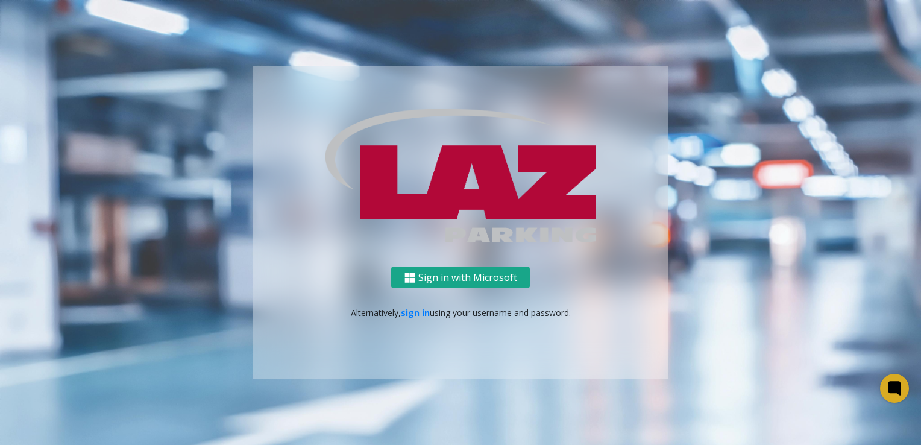
click at [501, 281] on button "Sign in with Microsoft" at bounding box center [460, 277] width 139 height 22
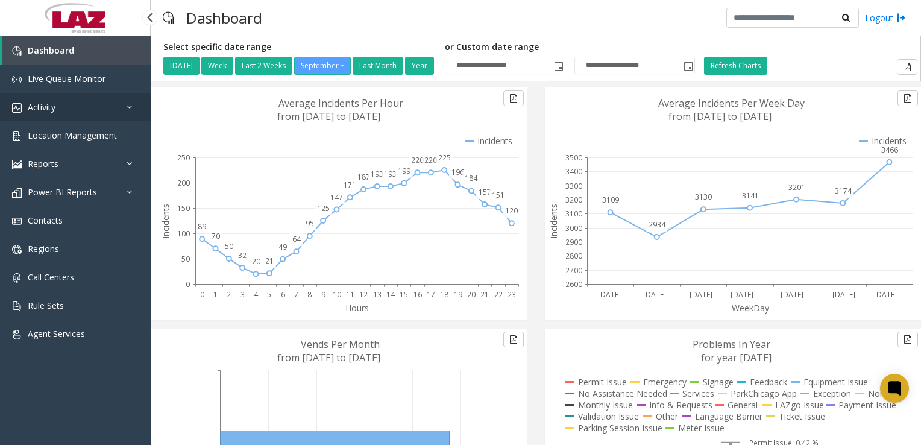
click at [51, 105] on span "Activity" at bounding box center [42, 106] width 28 height 11
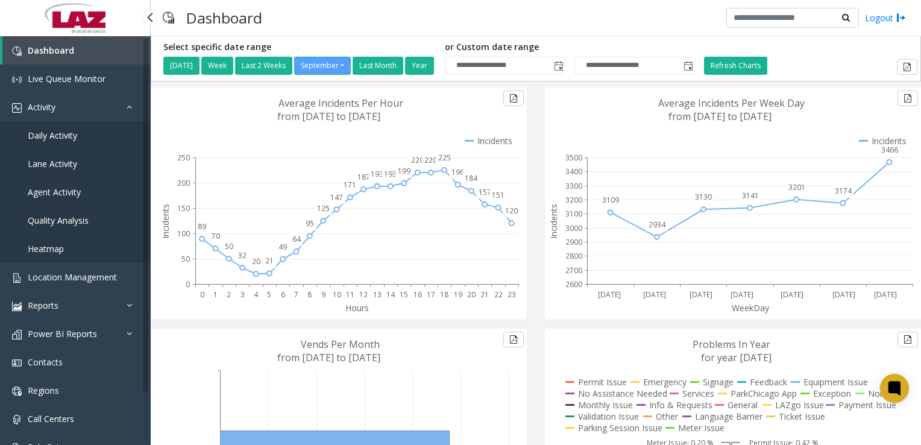
click at [55, 193] on span "Agent Activity" at bounding box center [54, 191] width 53 height 11
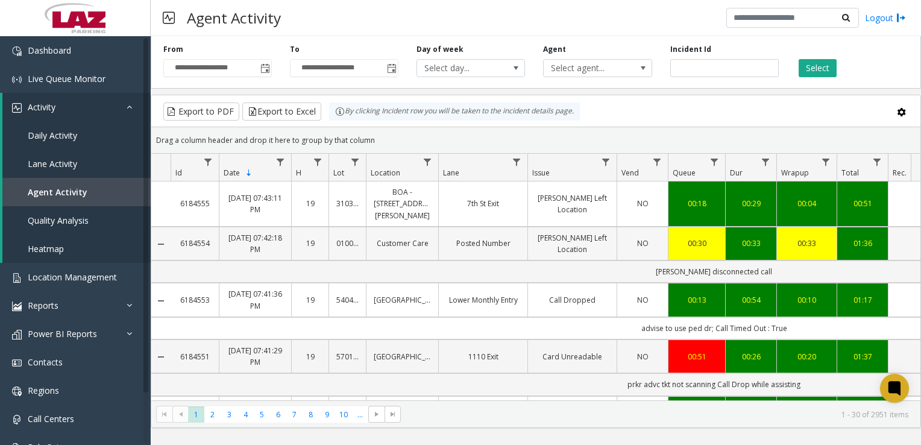
click at [542, 238] on td "[PERSON_NAME] Left Location" at bounding box center [571, 244] width 89 height 34
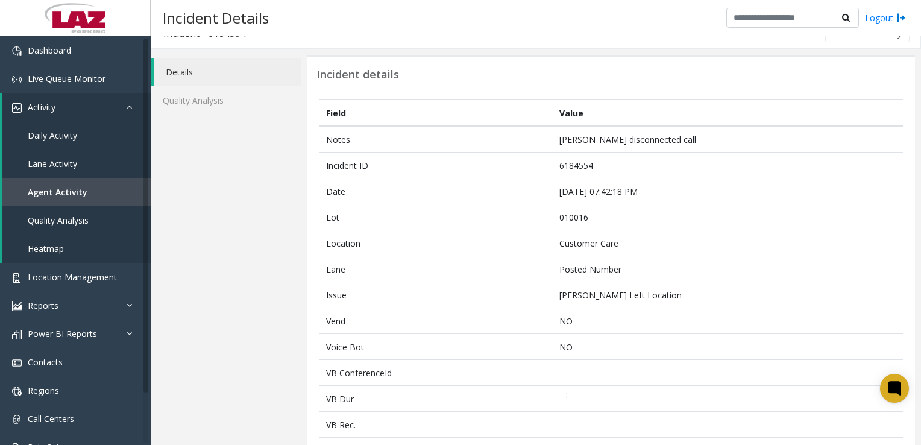
scroll to position [18, 0]
